Goal: Task Accomplishment & Management: Use online tool/utility

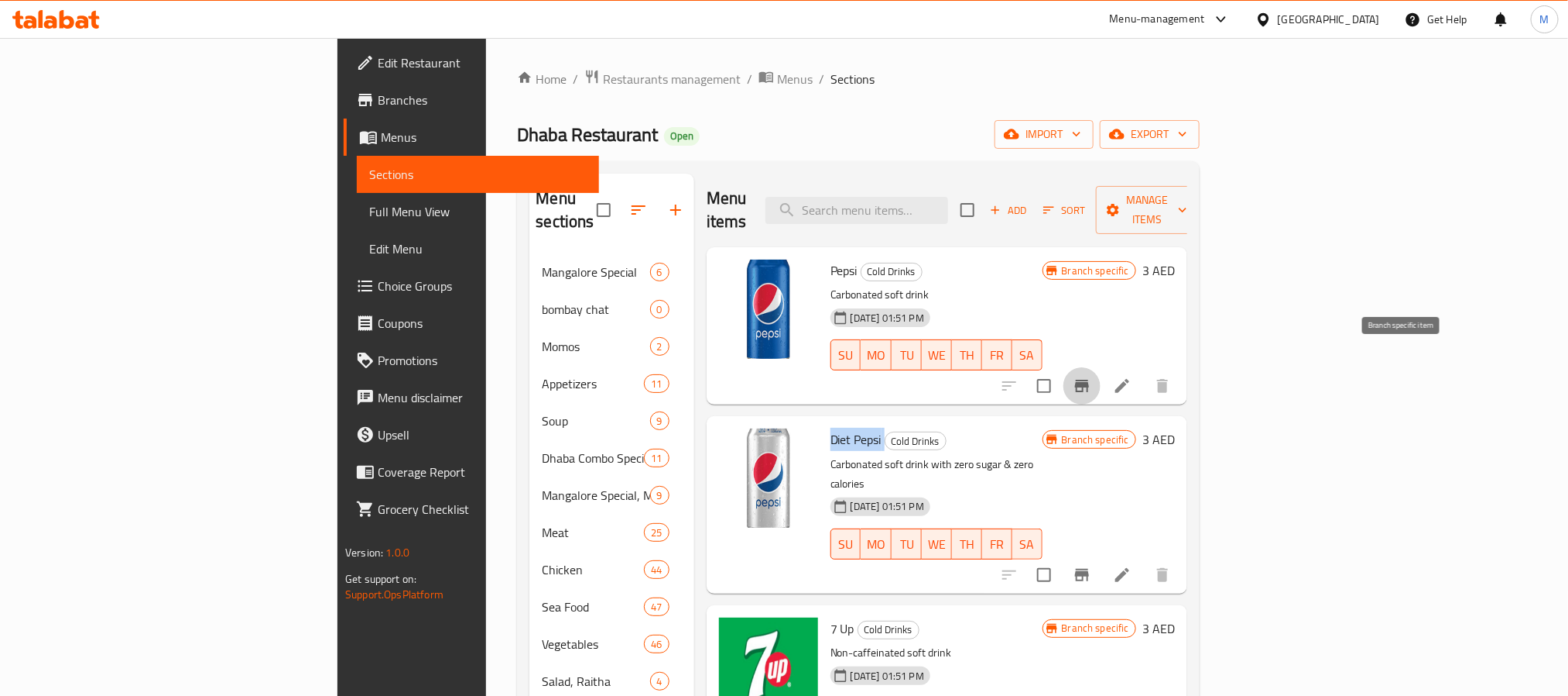
click at [82, 17] on icon at bounding box center [83, 22] width 14 height 14
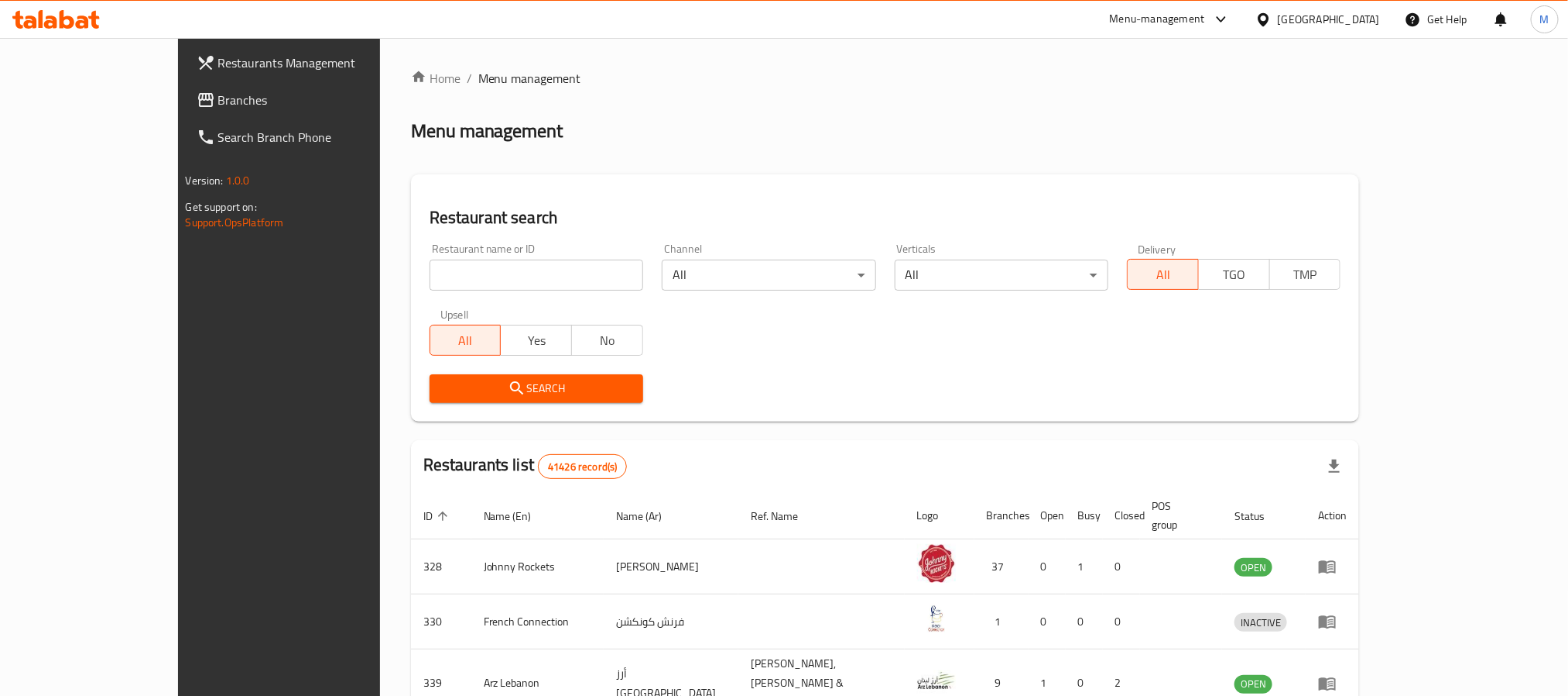
click at [430, 277] on input "search" at bounding box center [537, 275] width 214 height 31
paste input "770853"
type input "770853"
click at [511, 384] on icon "submit" at bounding box center [517, 387] width 14 height 14
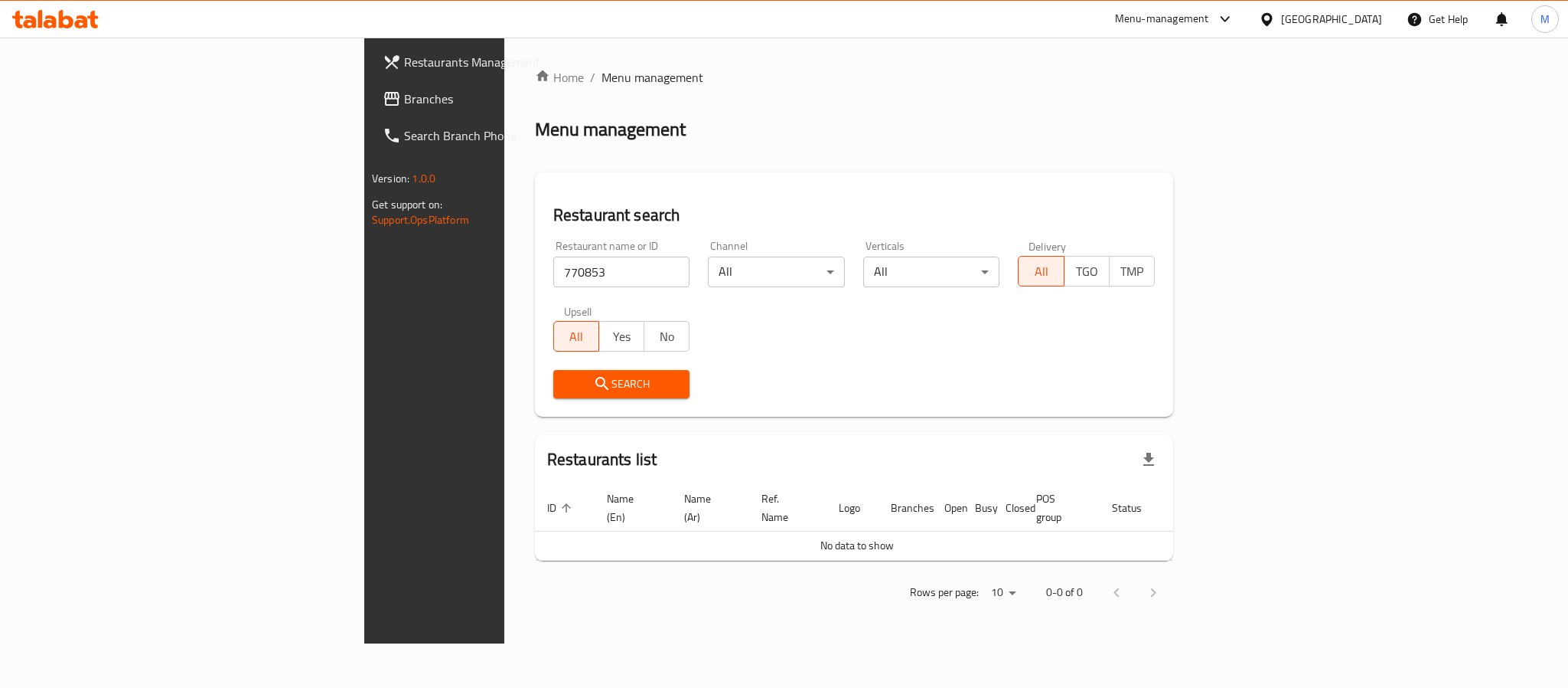
click at [404, 92] on span "Branches" at bounding box center [509, 99] width 210 height 18
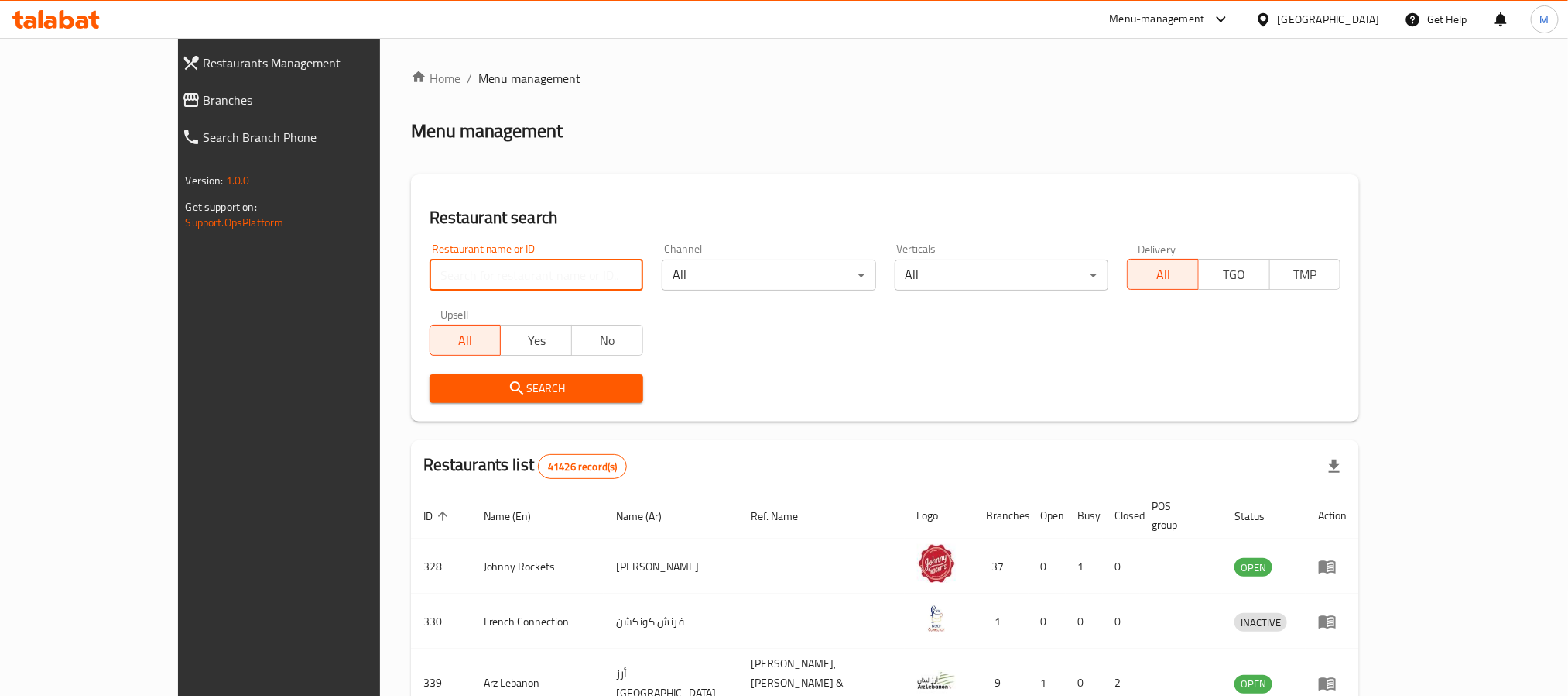
drag, startPoint x: 463, startPoint y: 275, endPoint x: 463, endPoint y: 289, distance: 14.0
click at [463, 275] on input "search" at bounding box center [537, 275] width 214 height 31
paste input "701899"
type input "701899"
click at [430, 399] on button "Search" at bounding box center [537, 388] width 214 height 29
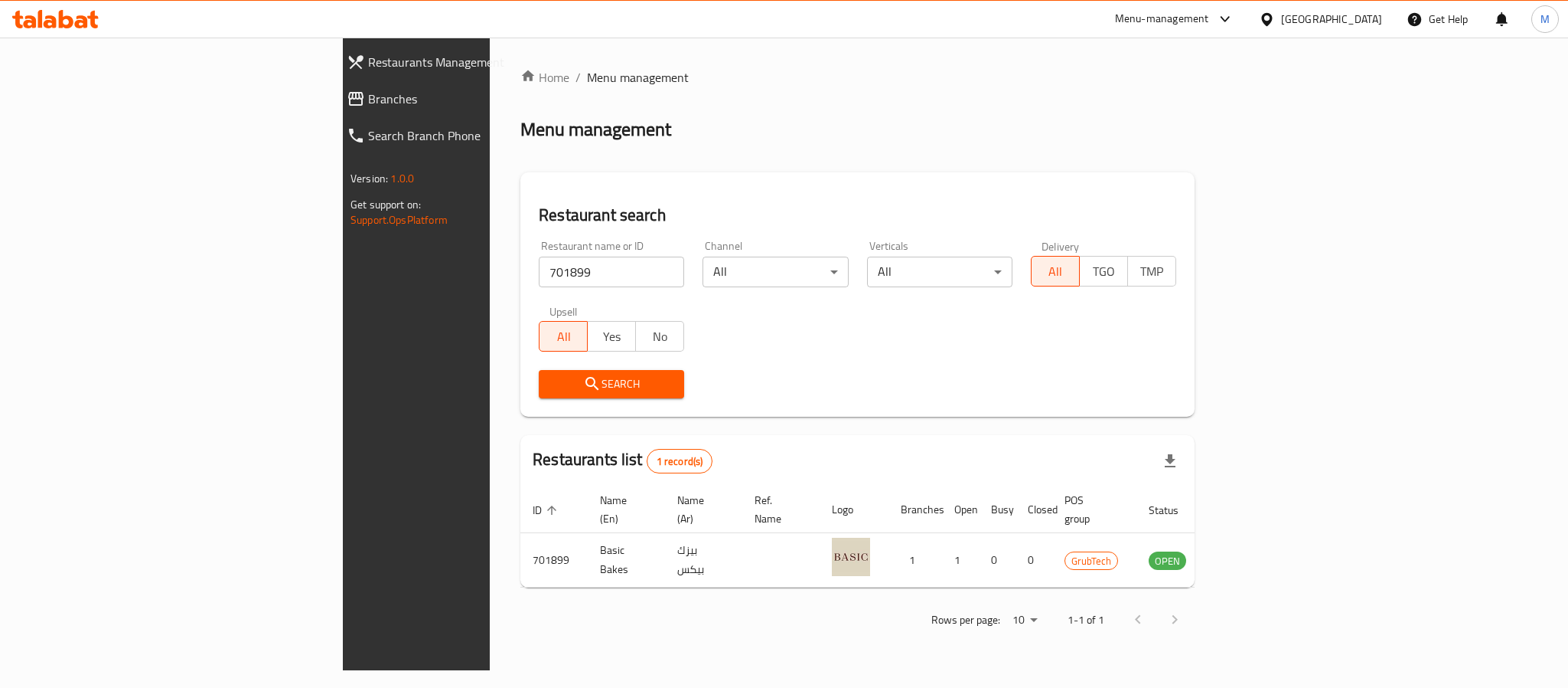
click at [722, 126] on div "Menu management" at bounding box center [857, 129] width 674 height 24
click at [1313, 23] on div "[GEOGRAPHIC_DATA]" at bounding box center [1331, 19] width 101 height 17
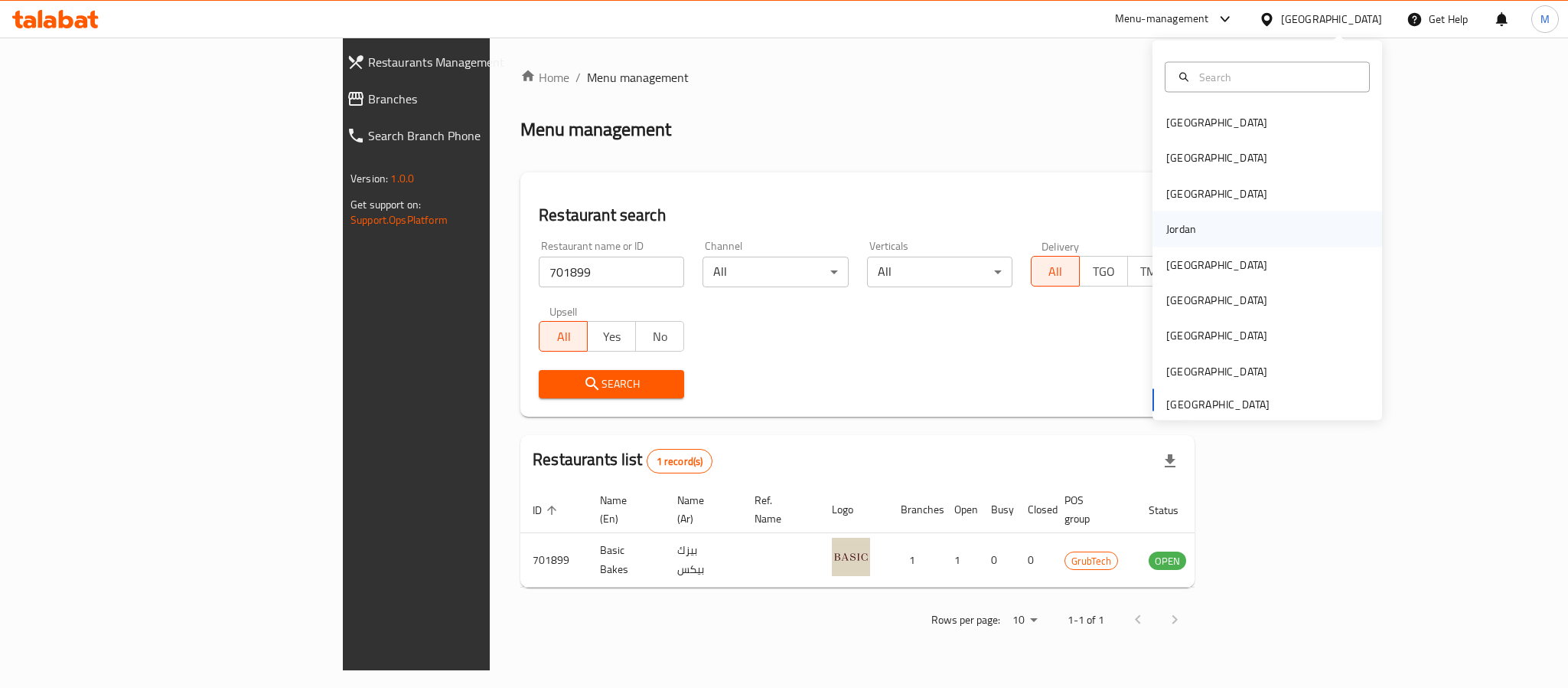
click at [1199, 225] on div "Jordan" at bounding box center [1268, 229] width 230 height 35
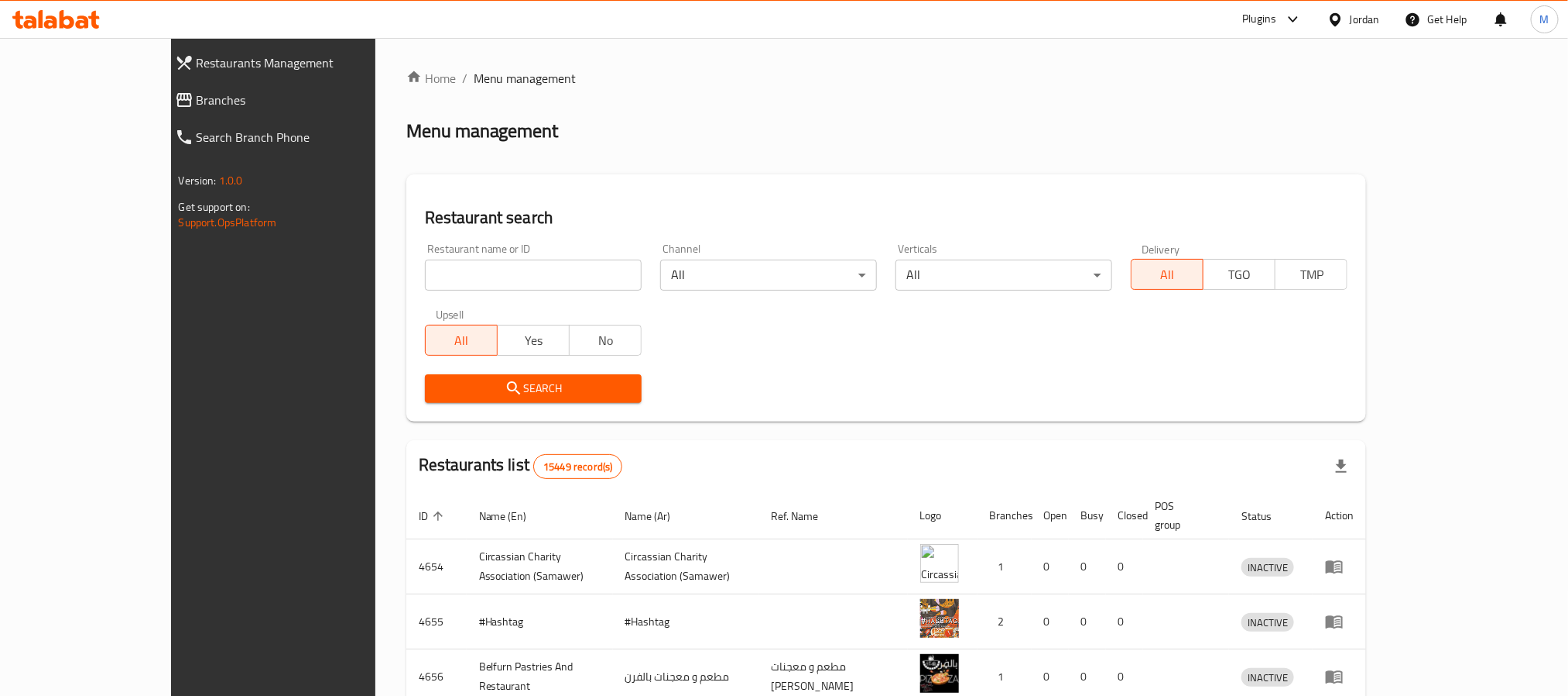
click at [197, 101] on span "Branches" at bounding box center [308, 100] width 224 height 18
click at [464, 282] on input "search" at bounding box center [533, 275] width 217 height 31
paste input "670378"
type input "670378"
click at [437, 386] on span "Search" at bounding box center [533, 387] width 192 height 19
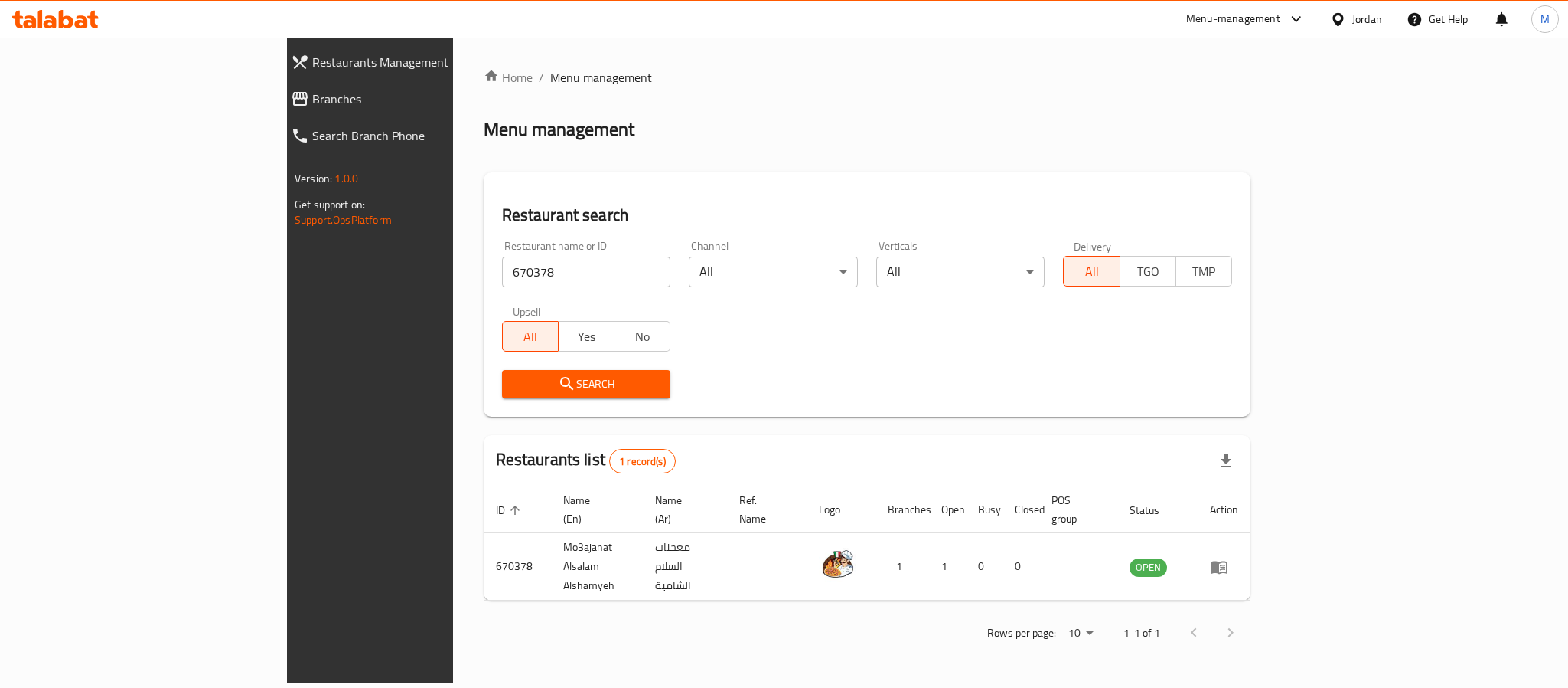
click at [800, 111] on div "Home / Menu management Menu management Restaurant search Restaurant name or ID …" at bounding box center [866, 360] width 767 height 584
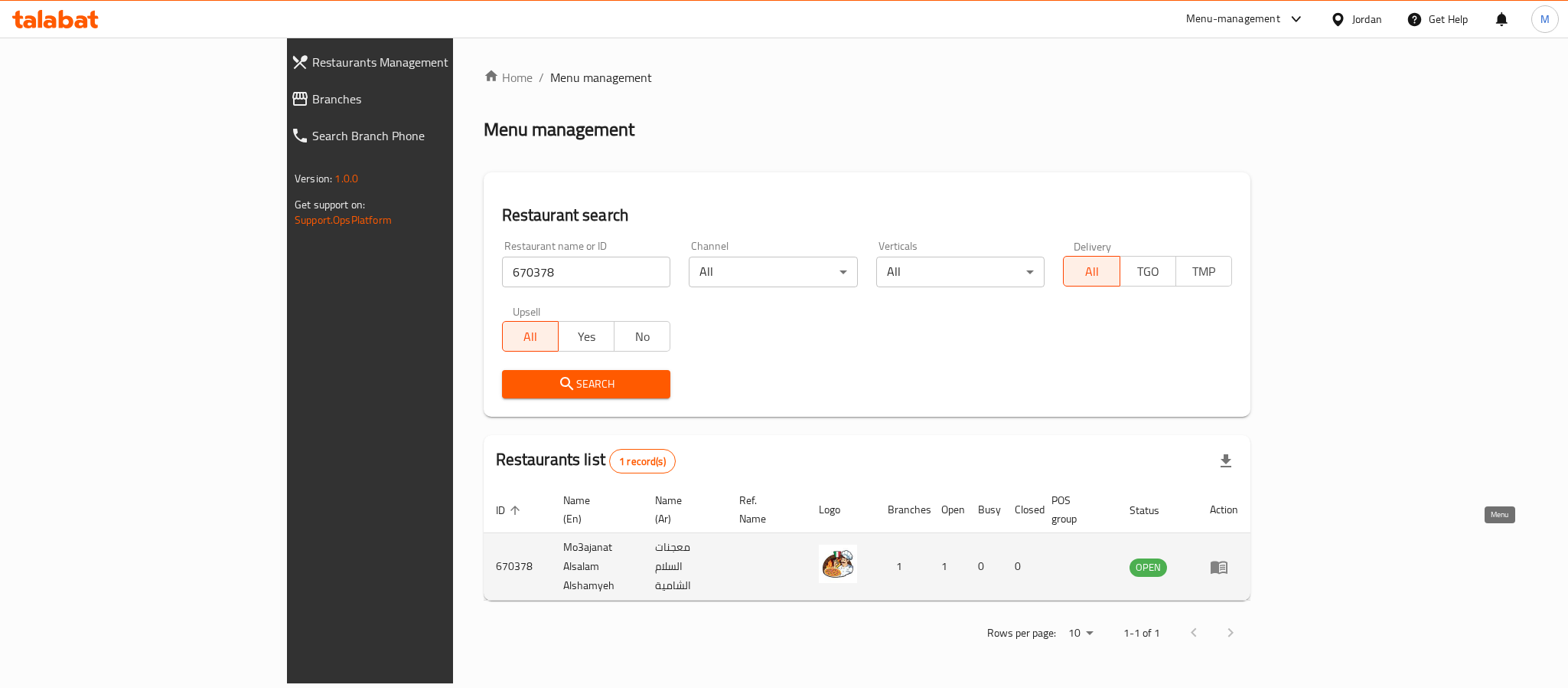
click at [1228, 557] on icon "enhanced table" at bounding box center [1219, 566] width 18 height 18
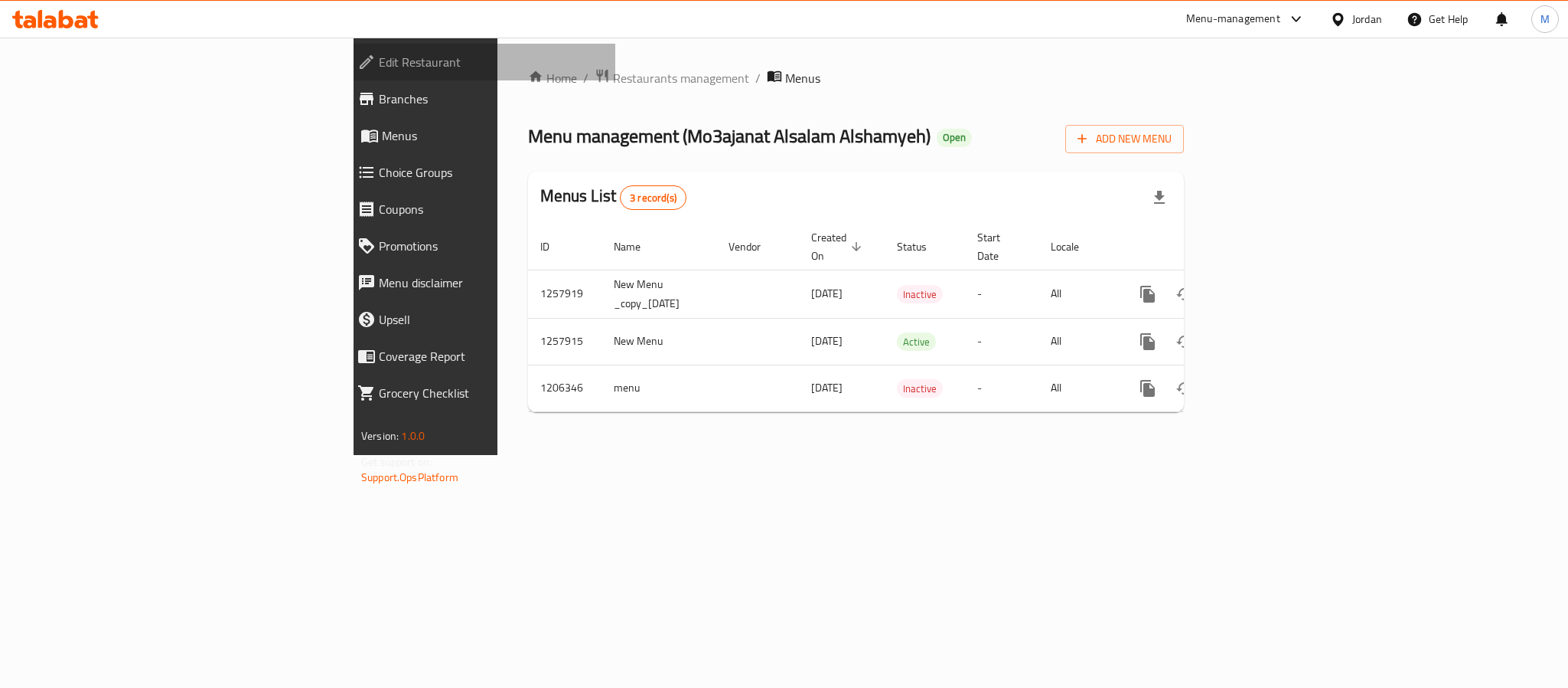
click at [379, 60] on span "Edit Restaurant" at bounding box center [491, 62] width 224 height 18
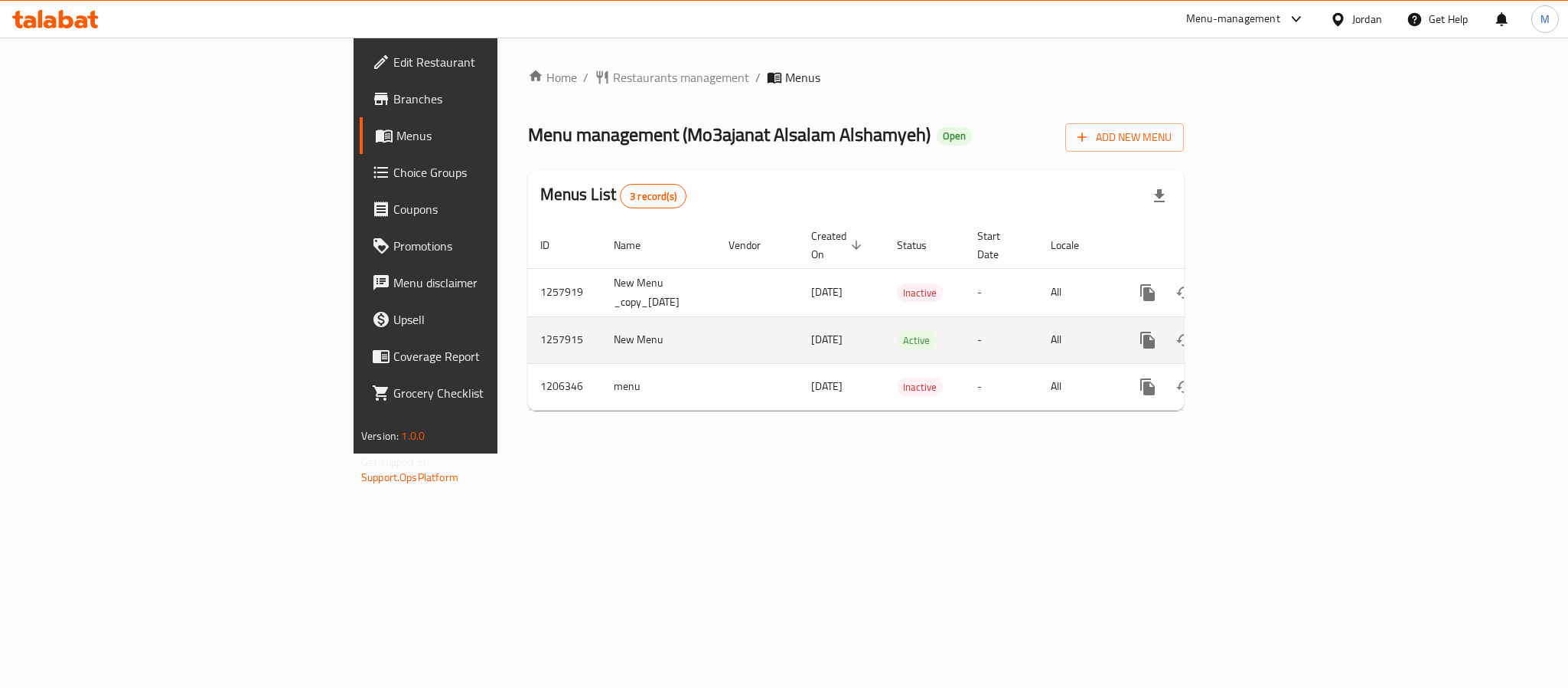
click at [1277, 327] on link "enhanced table" at bounding box center [1258, 340] width 37 height 37
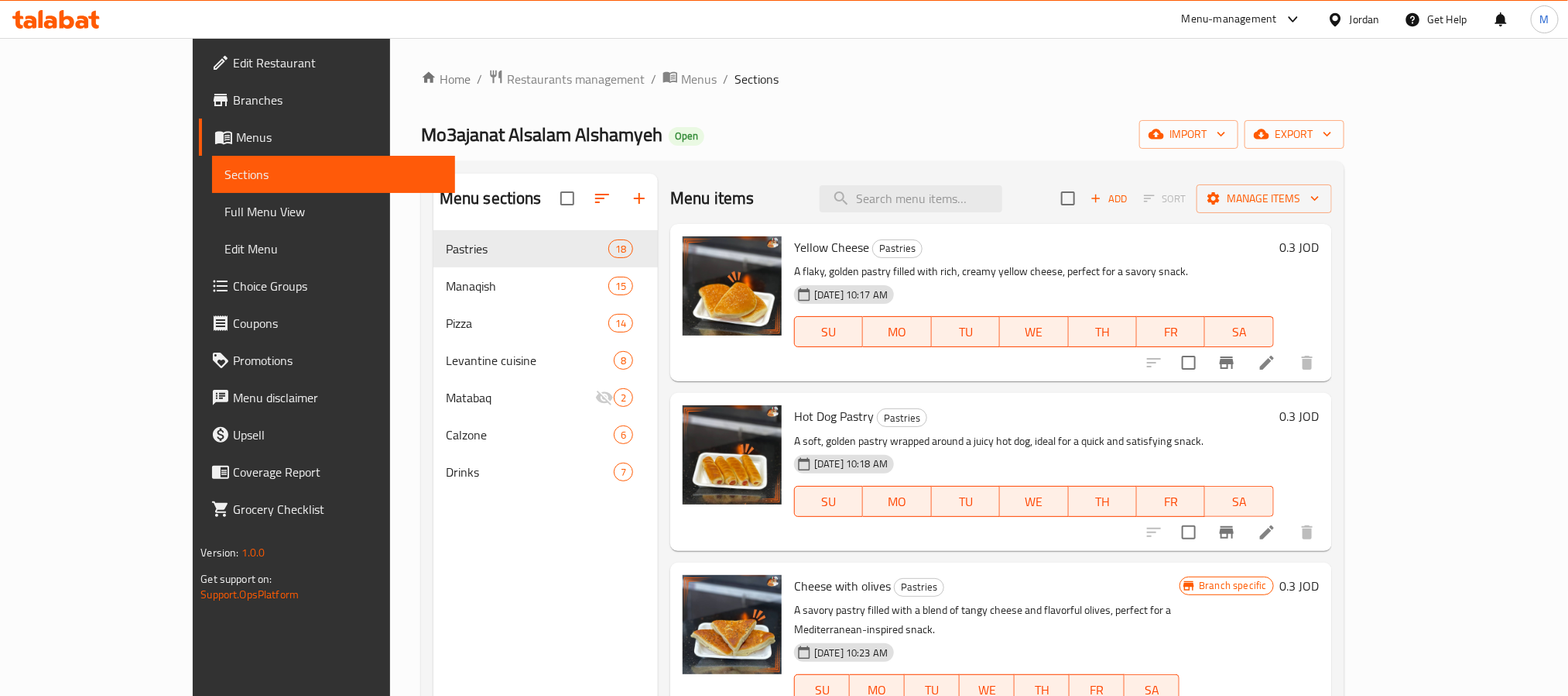
click at [818, 91] on div "Home / Restaurants management / Menus / Sections Mo3ajanat Alsalam Alshamyeh Op…" at bounding box center [882, 475] width 923 height 812
click at [233, 96] on span "Branches" at bounding box center [337, 100] width 209 height 18
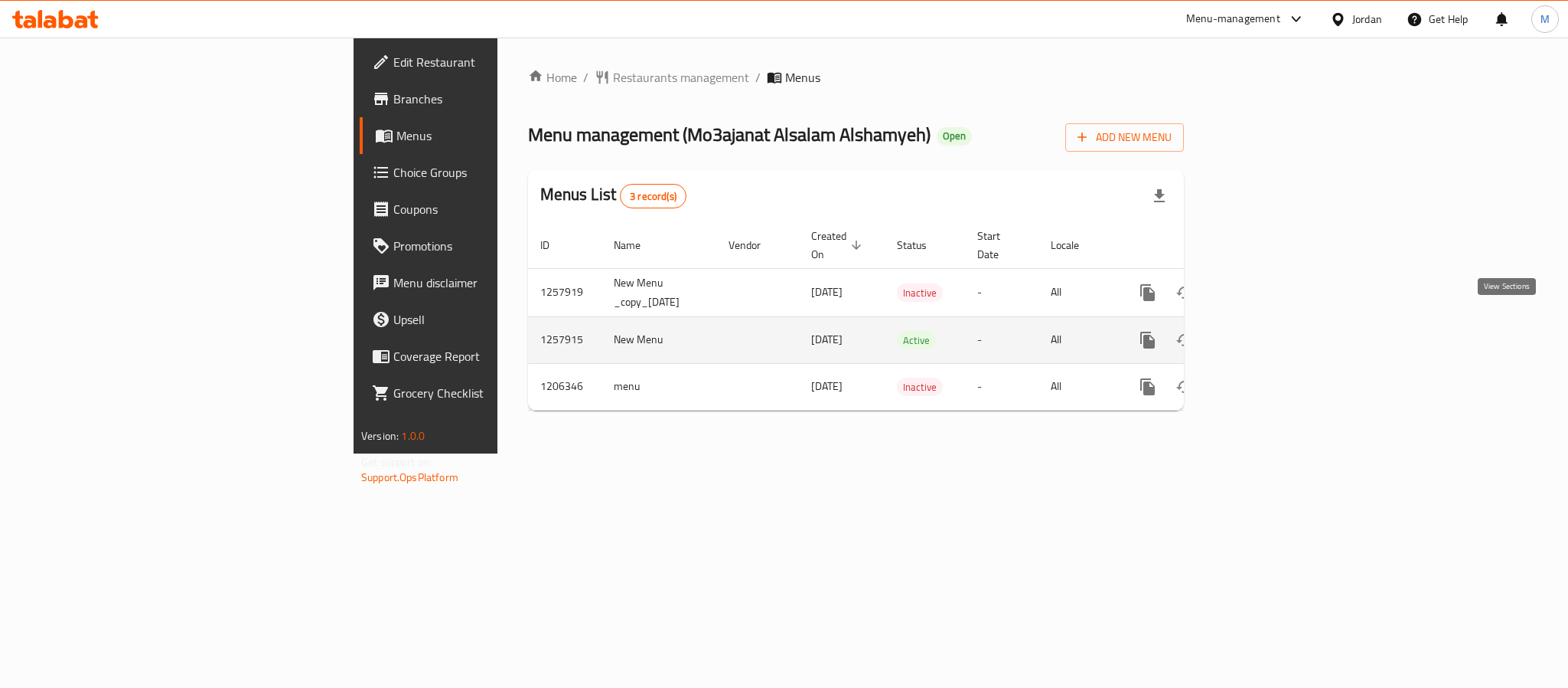
click at [1268, 331] on icon "enhanced table" at bounding box center [1258, 340] width 18 height 18
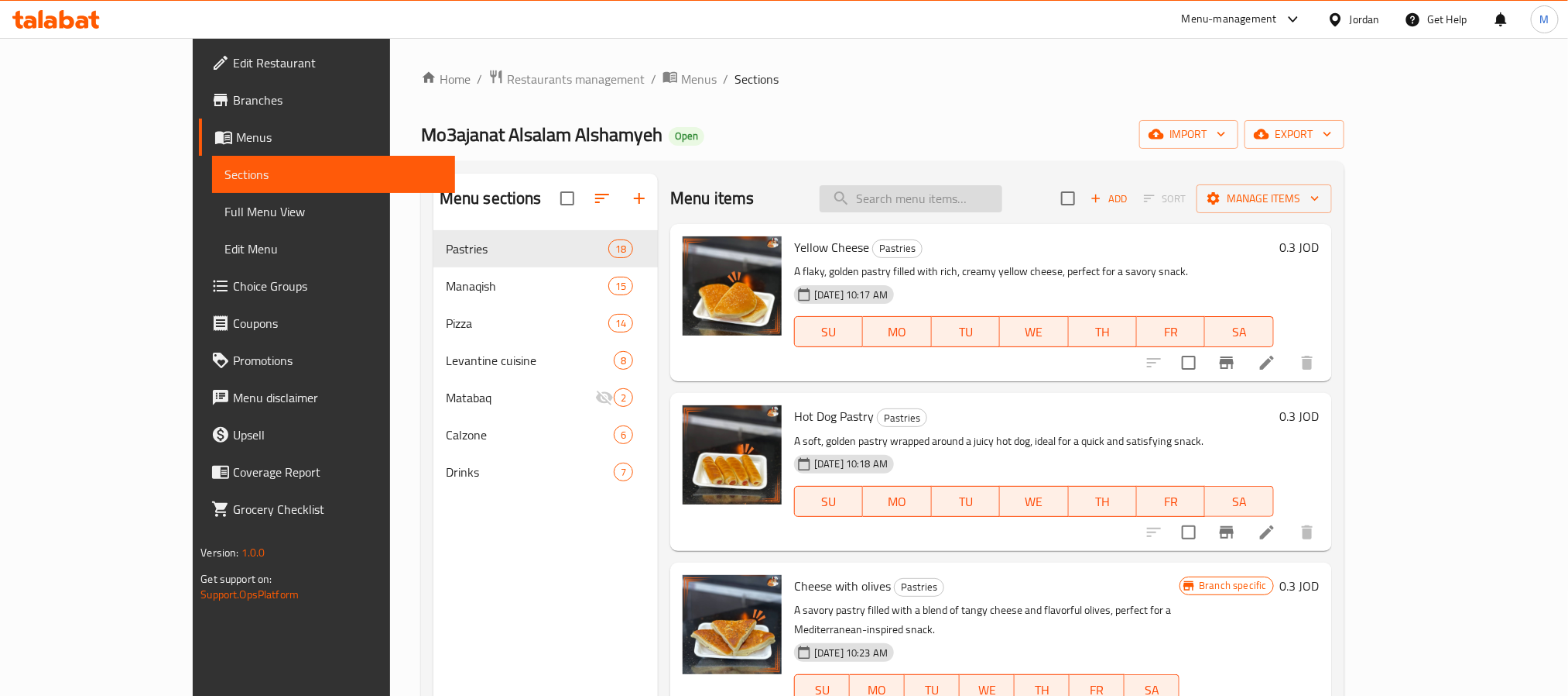
click at [966, 210] on input "search" at bounding box center [911, 199] width 182 height 27
paste input "لنسكر"
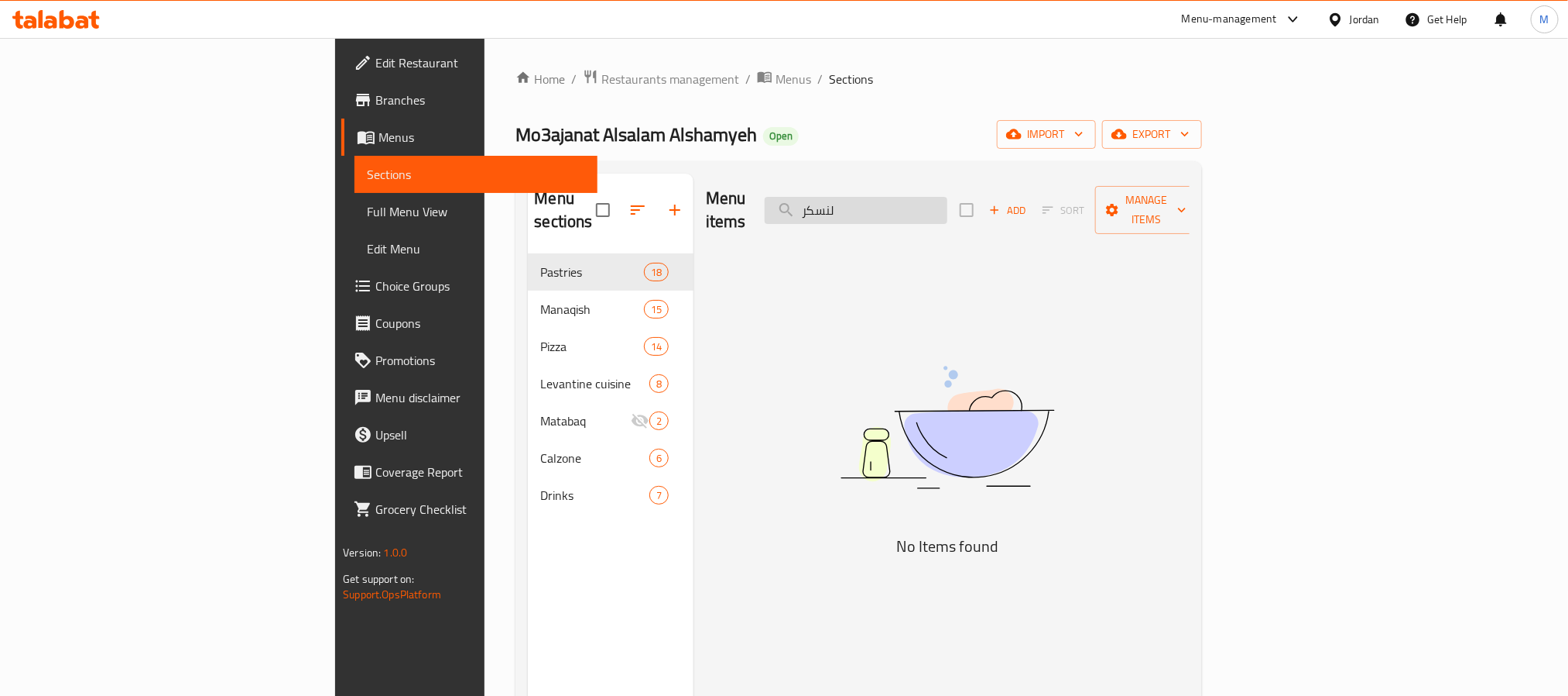
drag, startPoint x: 958, startPoint y: 200, endPoint x: 967, endPoint y: 200, distance: 9.0
click at [948, 200] on input "لنسكر" at bounding box center [855, 211] width 182 height 27
drag, startPoint x: 965, startPoint y: 200, endPoint x: 897, endPoint y: 196, distance: 68.1
click at [897, 197] on input "نسكر" at bounding box center [855, 211] width 182 height 27
click at [936, 199] on input "نسكر" at bounding box center [855, 211] width 182 height 27
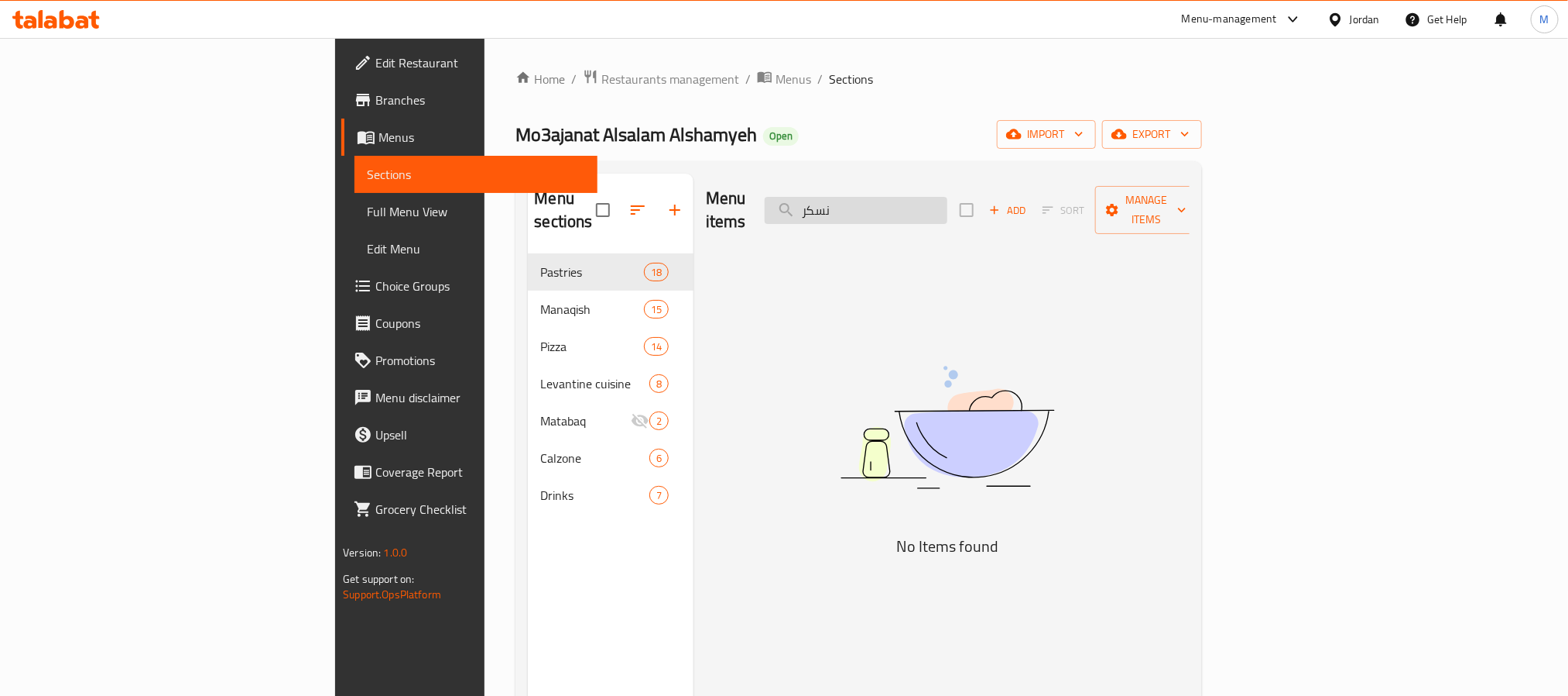
drag, startPoint x: 953, startPoint y: 202, endPoint x: 980, endPoint y: 204, distance: 27.1
click at [948, 204] on input "نسكر" at bounding box center [855, 211] width 182 height 27
type input "سكر"
click at [1193, 140] on icon "button" at bounding box center [1184, 133] width 15 height 15
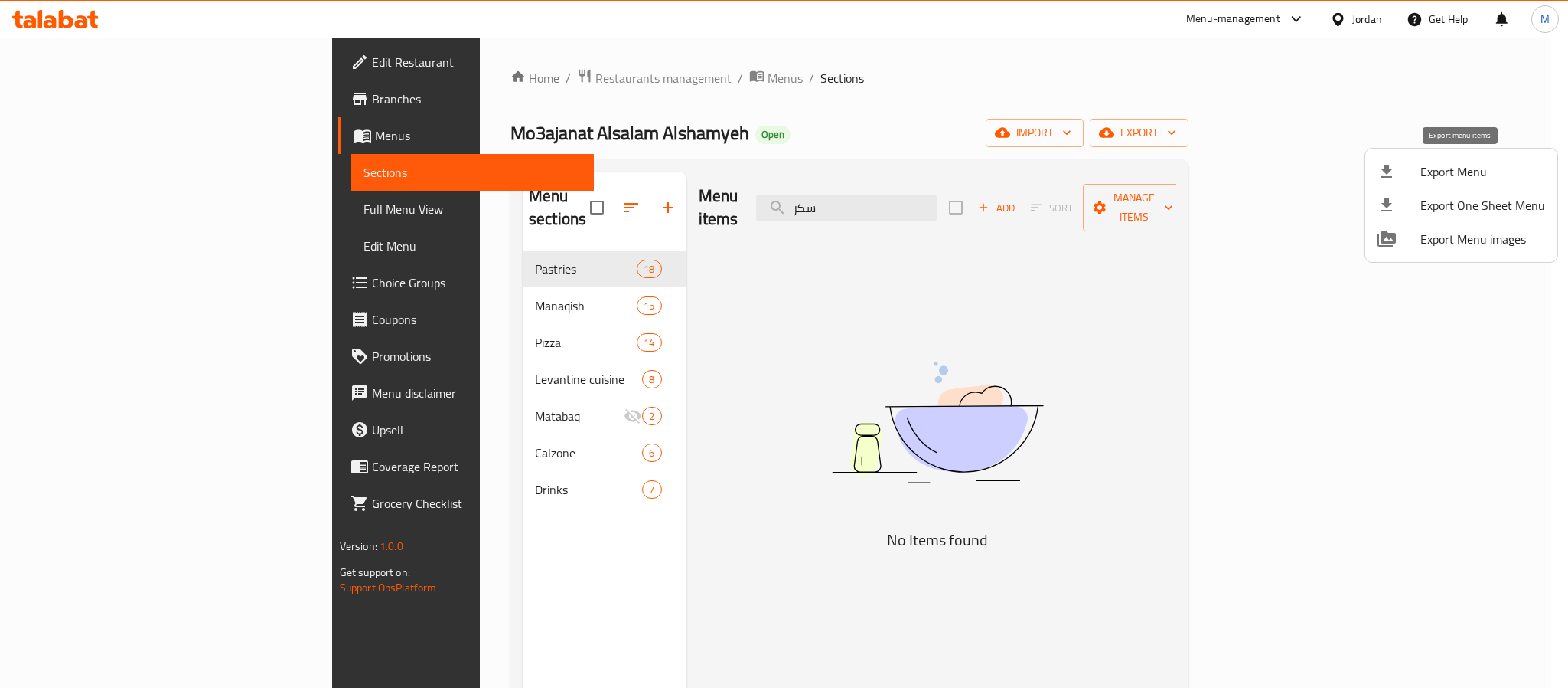
click at [1456, 169] on span "Export Menu" at bounding box center [1482, 171] width 125 height 18
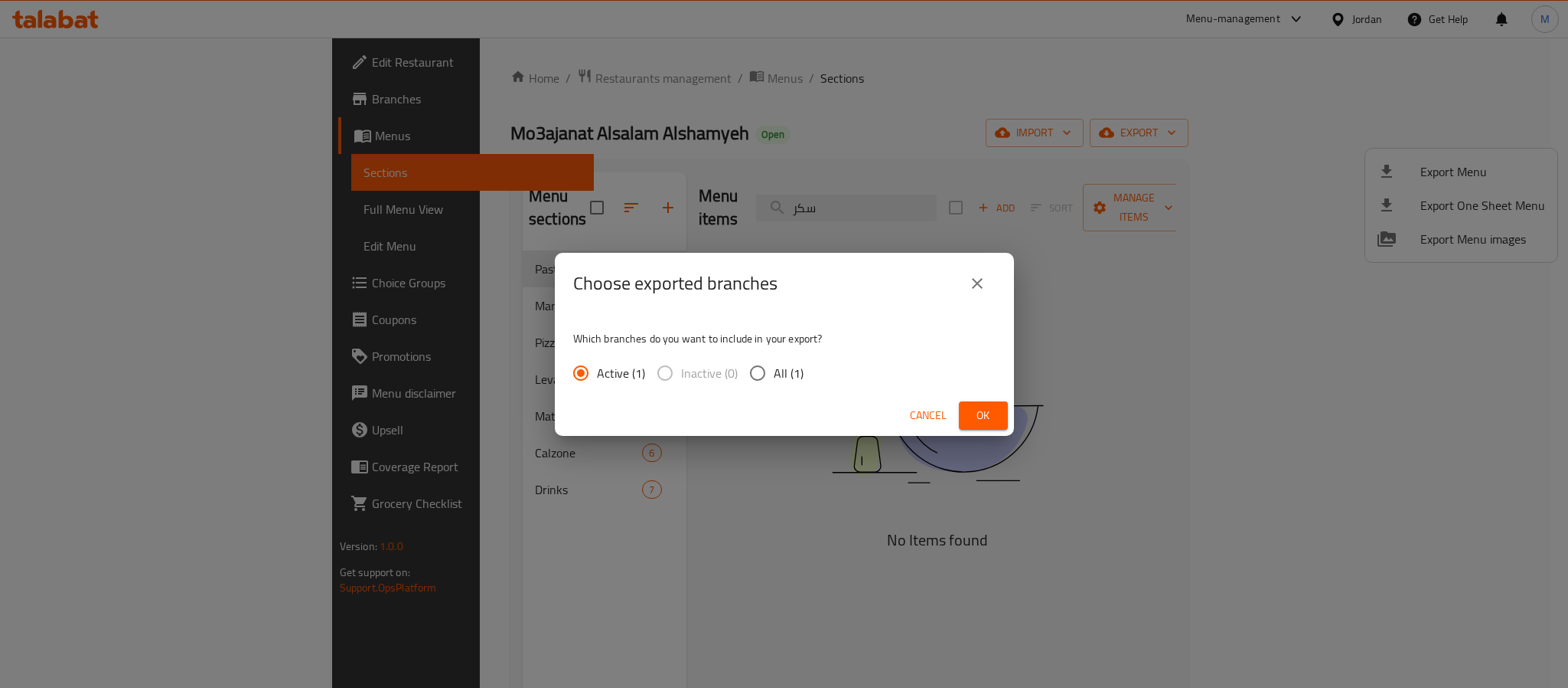
click at [775, 370] on span "All (1)" at bounding box center [788, 372] width 30 height 18
click at [774, 370] on input "All (1)" at bounding box center [758, 373] width 32 height 32
radio input "true"
click at [983, 419] on span "Ok" at bounding box center [983, 414] width 24 height 19
